Goal: Information Seeking & Learning: Find specific fact

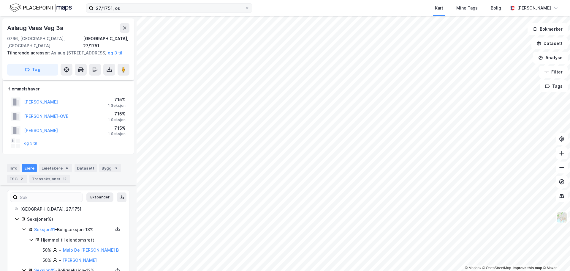
scroll to position [136, 0]
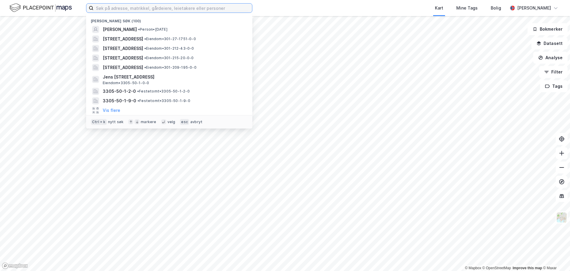
click at [134, 12] on input at bounding box center [173, 8] width 159 height 9
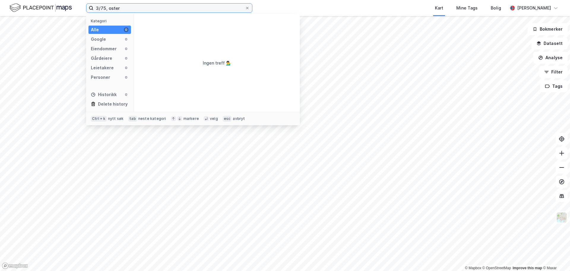
click at [115, 4] on input "3/75, oster" at bounding box center [170, 8] width 152 height 9
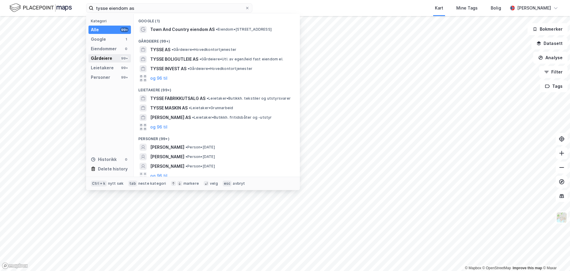
click at [105, 59] on div "Gårdeiere" at bounding box center [101, 58] width 21 height 7
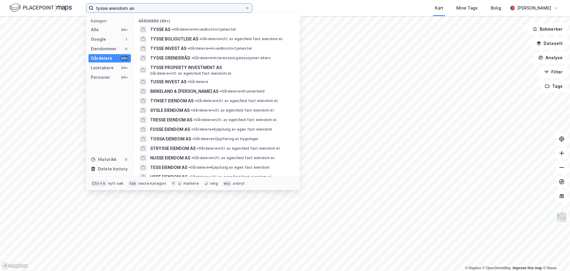
click at [142, 6] on input "tysse eiendom as" at bounding box center [170, 8] width 152 height 9
paste input "924285141"
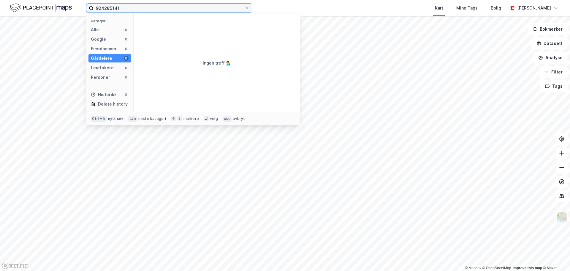
click at [124, 9] on input "924285141" at bounding box center [170, 8] width 152 height 9
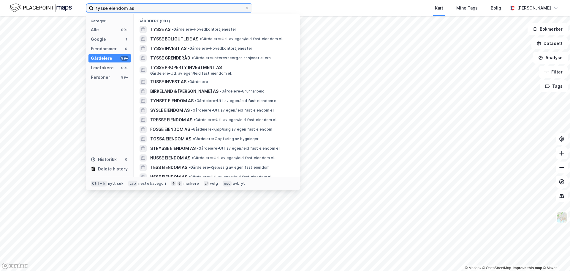
click at [149, 8] on input "tysse eiendom as" at bounding box center [170, 8] width 152 height 9
type input "[PERSON_NAME]"
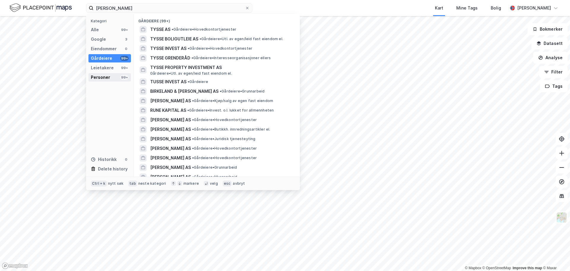
click at [105, 74] on div "Personer" at bounding box center [100, 77] width 19 height 7
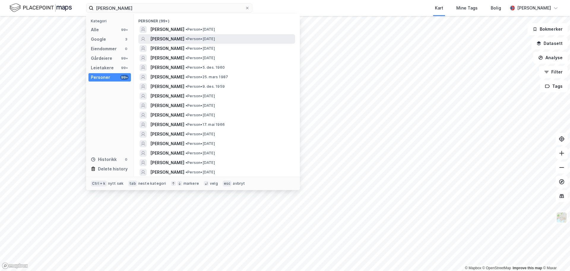
click at [215, 41] on span "• Person • [DATE]" at bounding box center [200, 39] width 29 height 5
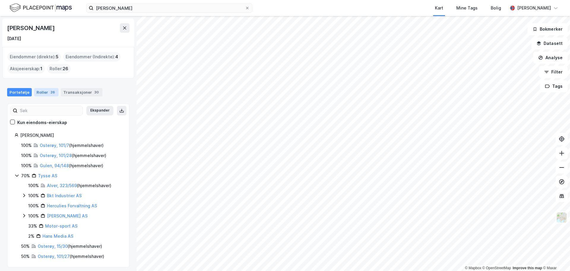
click at [48, 95] on div "Roller 26" at bounding box center [46, 92] width 24 height 8
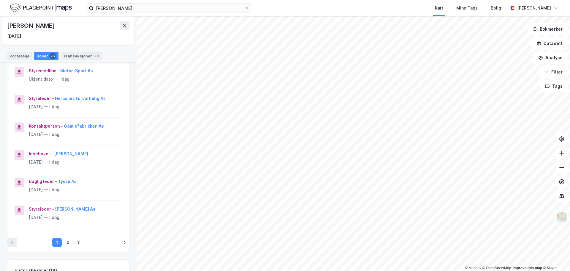
scroll to position [178, 0]
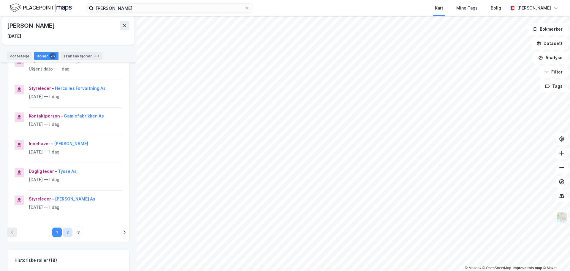
click at [66, 228] on button "2" at bounding box center [68, 232] width 10 height 10
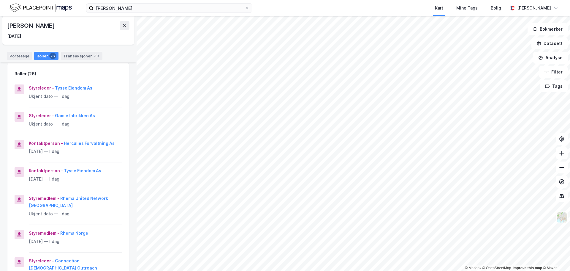
scroll to position [30, 0]
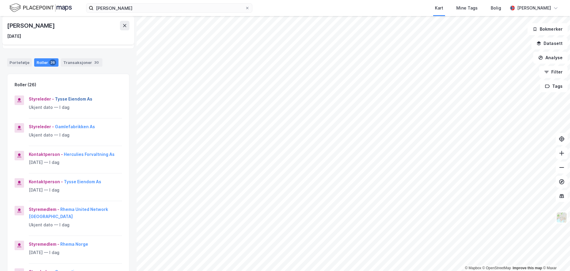
click at [0, 0] on button "Tysse Eiendom As" at bounding box center [0, 0] width 0 height 0
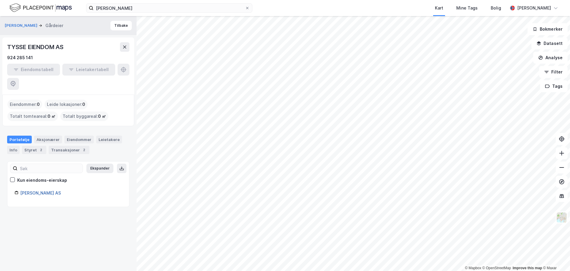
click at [47, 190] on link "[PERSON_NAME] AS" at bounding box center [40, 192] width 41 height 5
click at [56, 189] on div "[PERSON_NAME] AS" at bounding box center [71, 192] width 102 height 7
click at [35, 146] on div "Styret 2" at bounding box center [34, 150] width 24 height 8
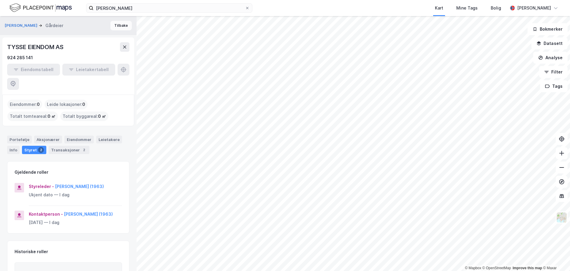
click at [115, 27] on button "Tilbake" at bounding box center [121, 26] width 21 height 10
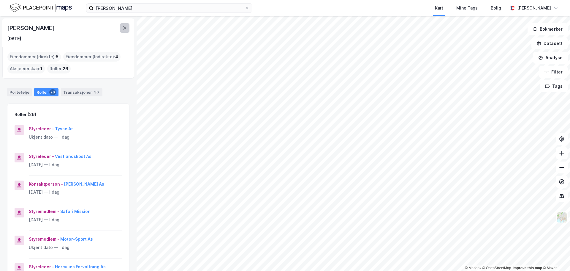
click at [121, 29] on button at bounding box center [125, 28] width 10 height 10
